Goal: Check status: Check status

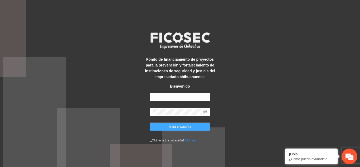
type input "**********"
click at [165, 125] on button "Iniciar sesión" at bounding box center [180, 126] width 60 height 8
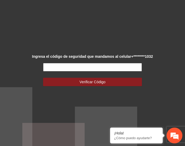
click at [68, 67] on input "text" at bounding box center [92, 67] width 99 height 8
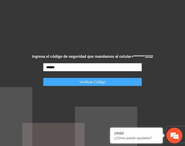
type input "******"
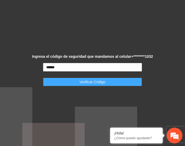
click at [87, 83] on span "Verificar Código" at bounding box center [93, 82] width 26 height 6
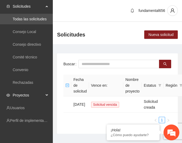
click at [46, 95] on div "Proyectos" at bounding box center [26, 95] width 53 height 11
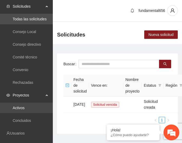
click at [19, 110] on link "Activos" at bounding box center [19, 107] width 12 height 4
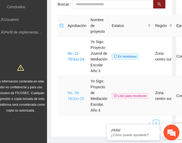
click at [76, 96] on link "No. 26-76/Jun-25" at bounding box center [75, 95] width 16 height 10
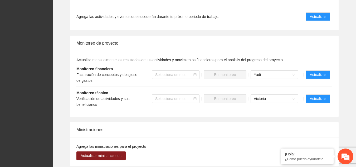
scroll to position [470, 0]
click at [185, 96] on span "Actualizar" at bounding box center [318, 99] width 16 height 6
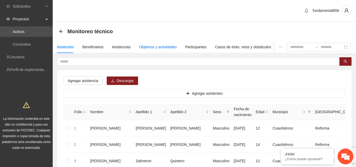
click at [169, 48] on div "Objetivos y actividades" at bounding box center [158, 47] width 38 height 6
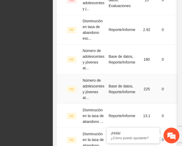
scroll to position [353, 0]
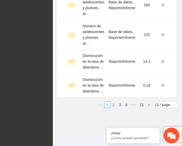
click at [113, 104] on link "2" at bounding box center [113, 105] width 6 height 6
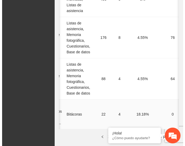
scroll to position [0, 80]
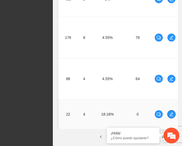
click at [172, 112] on icon "edit" at bounding box center [171, 114] width 4 height 4
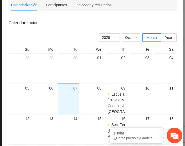
scroll to position [0, 0]
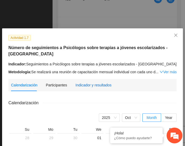
click at [87, 84] on div "Indicador y resultados" at bounding box center [94, 85] width 36 height 6
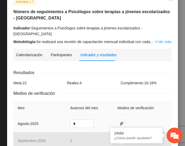
scroll to position [66, 0]
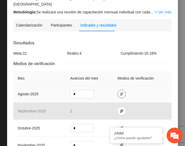
click at [120, 92] on icon "paper-clip" at bounding box center [121, 94] width 3 height 4
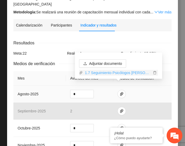
click at [114, 72] on link "1.7 Seguimiento Psicólogos Chih Esc.zip" at bounding box center [117, 73] width 69 height 6
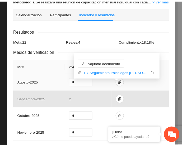
scroll to position [0, 0]
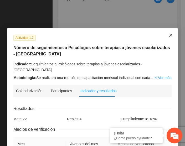
click at [170, 35] on icon "close" at bounding box center [171, 35] width 4 height 4
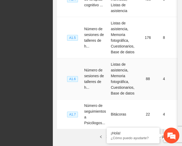
scroll to position [388, 0]
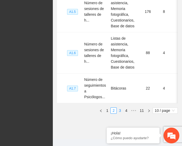
click at [118, 108] on link "3" at bounding box center [120, 111] width 6 height 6
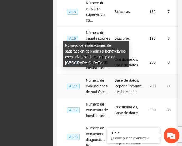
scroll to position [168, 0]
